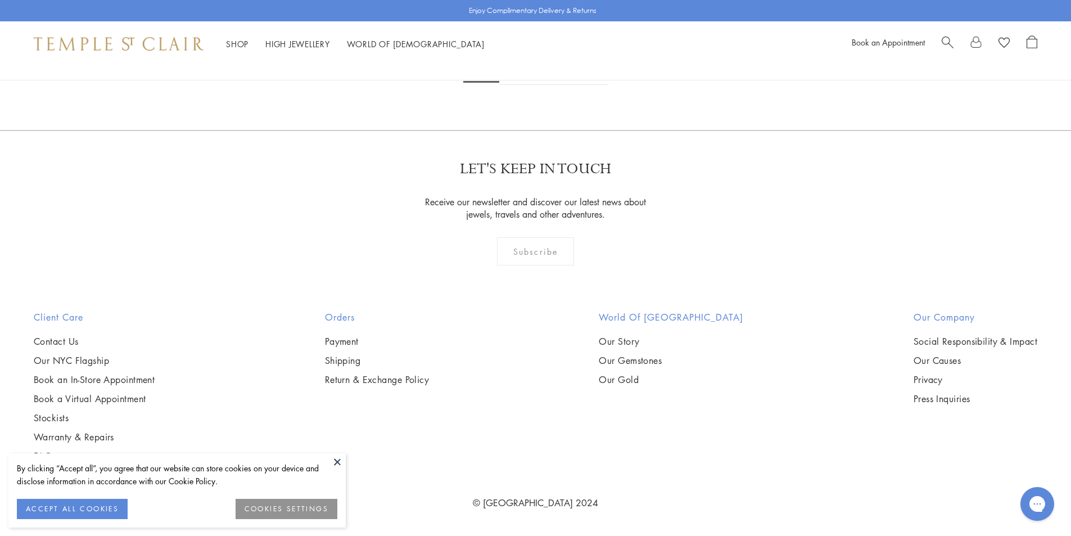
click at [948, 43] on span "Search" at bounding box center [948, 41] width 12 height 12
type input "*****"
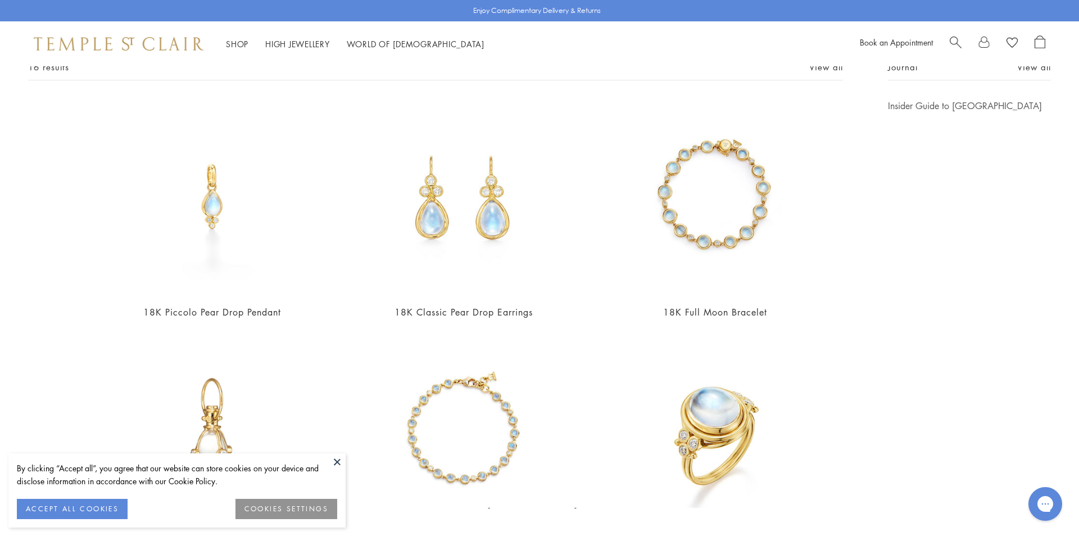
scroll to position [0, 0]
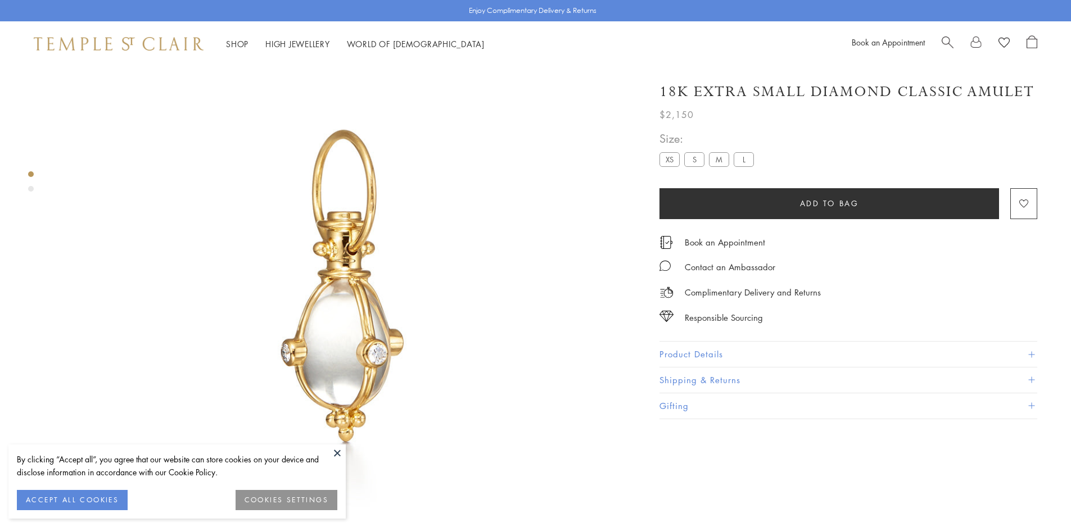
scroll to position [66, 0]
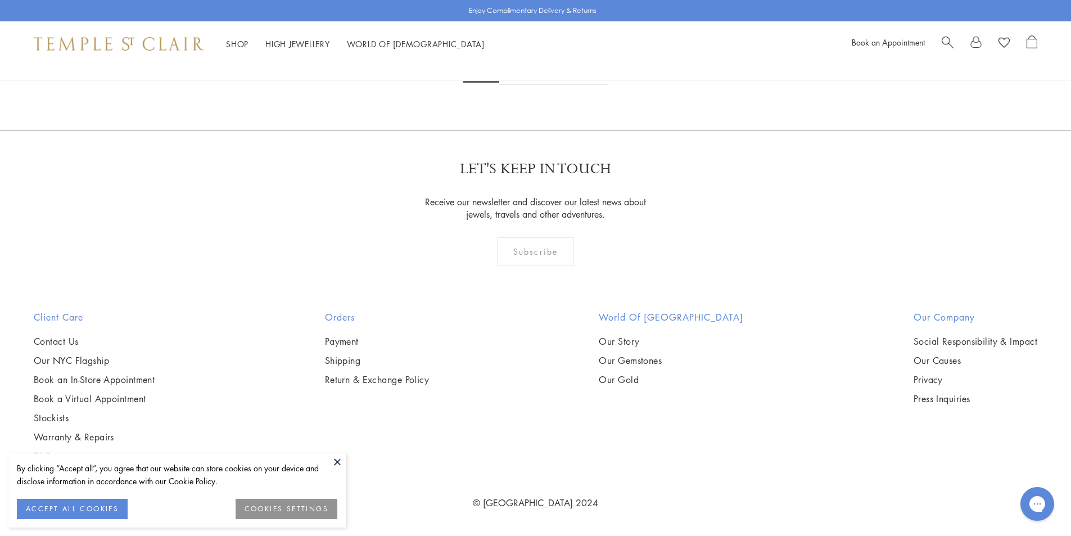
scroll to position [6970, 0]
click at [595, 85] on link at bounding box center [590, 69] width 35 height 31
click at [576, 85] on link "3" at bounding box center [572, 69] width 37 height 31
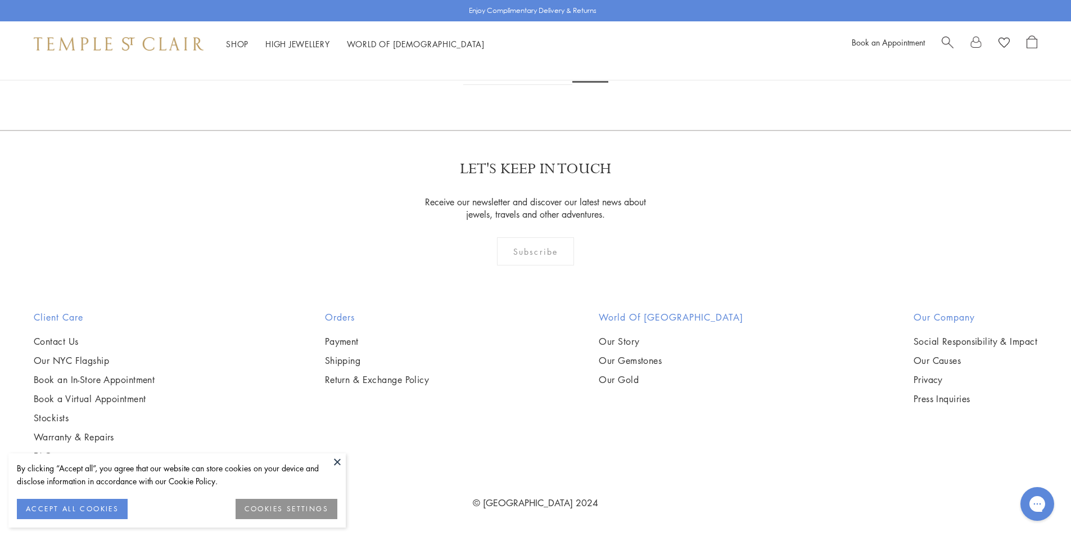
click at [511, 85] on link "1" at bounding box center [516, 69] width 37 height 31
